Goal: Check status: Check status

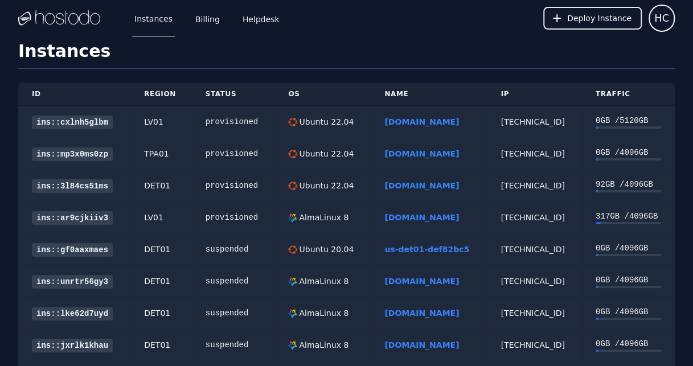
click at [384, 153] on link "nuoshunsL.com" at bounding box center [421, 153] width 75 height 9
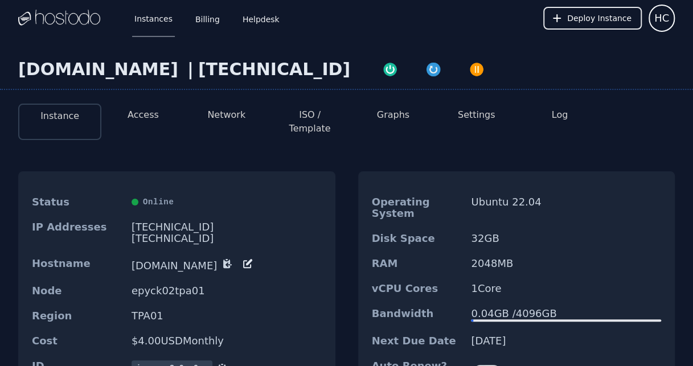
scroll to position [76, 0]
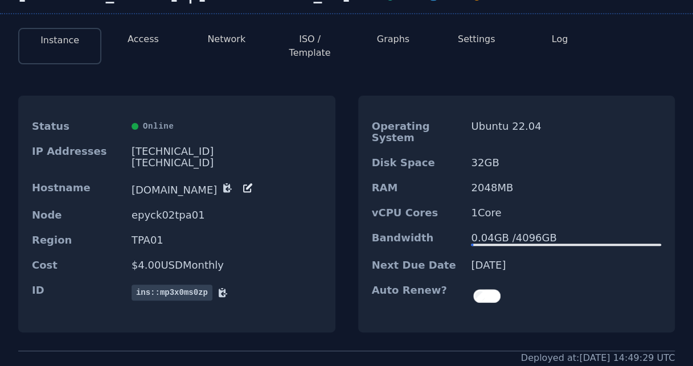
click at [153, 38] on button "Access" at bounding box center [143, 39] width 31 height 14
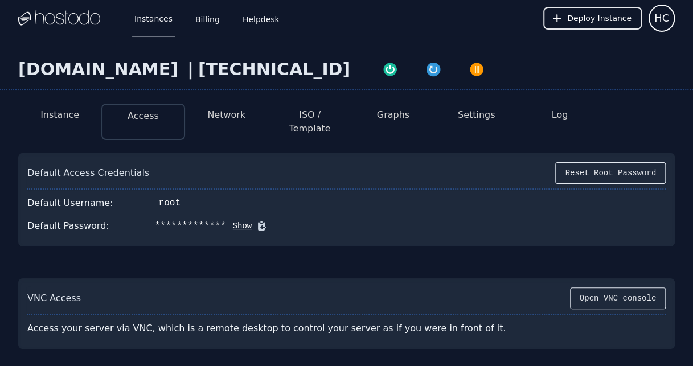
click at [226, 220] on button "Show" at bounding box center [239, 225] width 26 height 11
click at [273, 220] on icon at bounding box center [278, 225] width 11 height 11
